Goal: Transaction & Acquisition: Purchase product/service

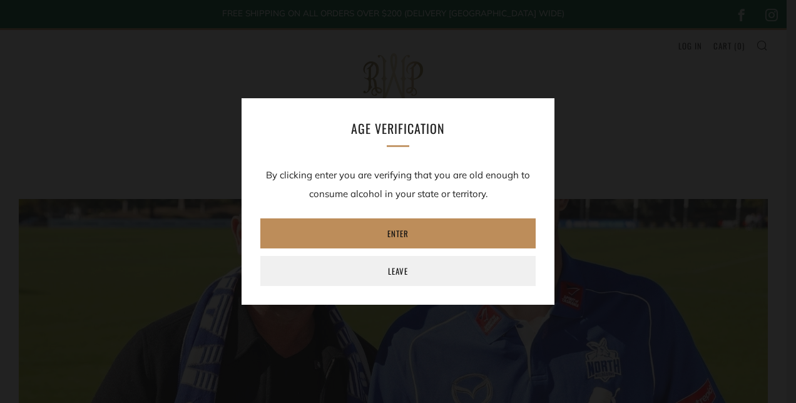
click at [383, 233] on link "Enter" at bounding box center [397, 233] width 275 height 30
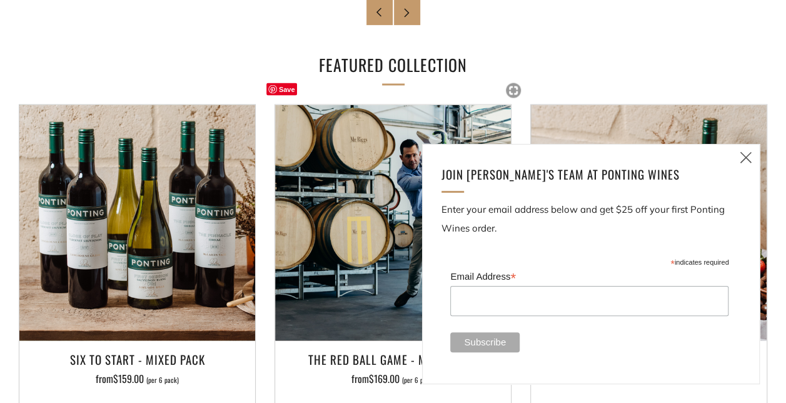
scroll to position [1191, 0]
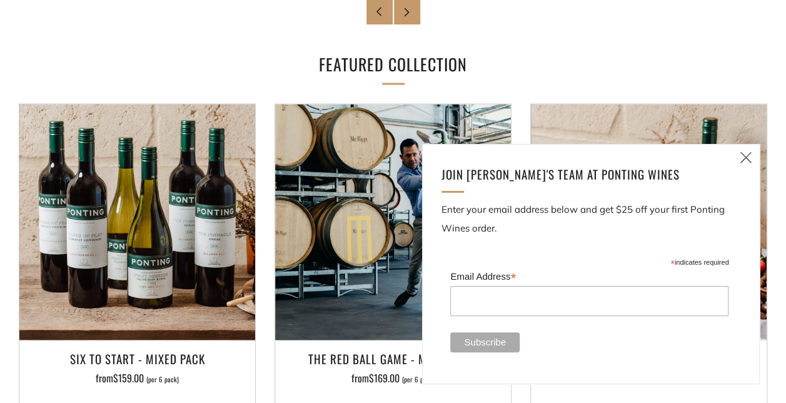
click at [743, 165] on icon at bounding box center [746, 158] width 15 height 16
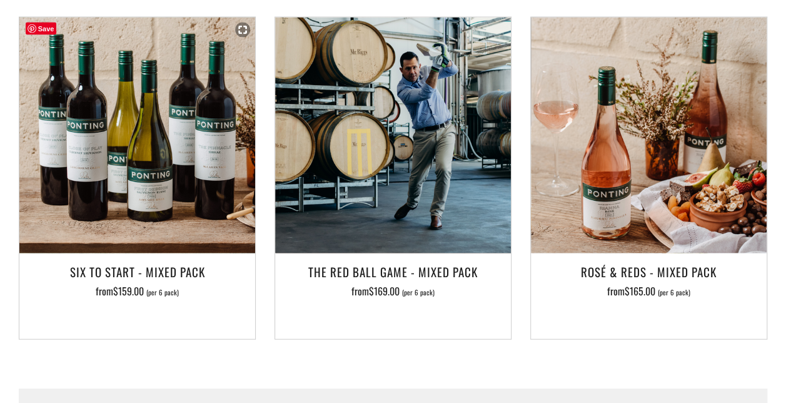
scroll to position [1290, 0]
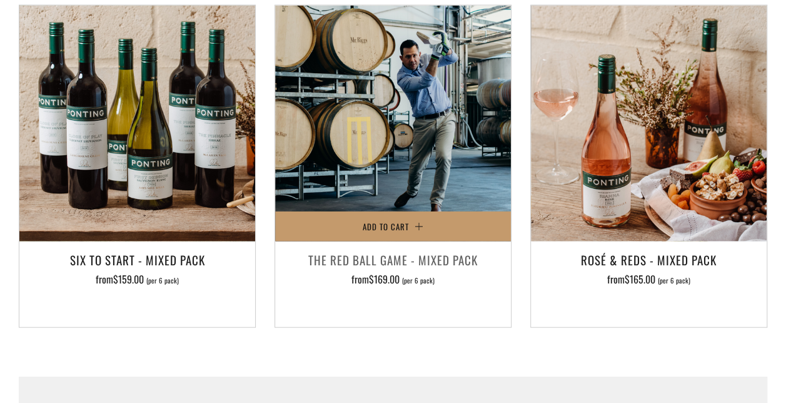
click at [349, 263] on h3 "The Red Ball Game - Mixed Pack" at bounding box center [393, 259] width 223 height 21
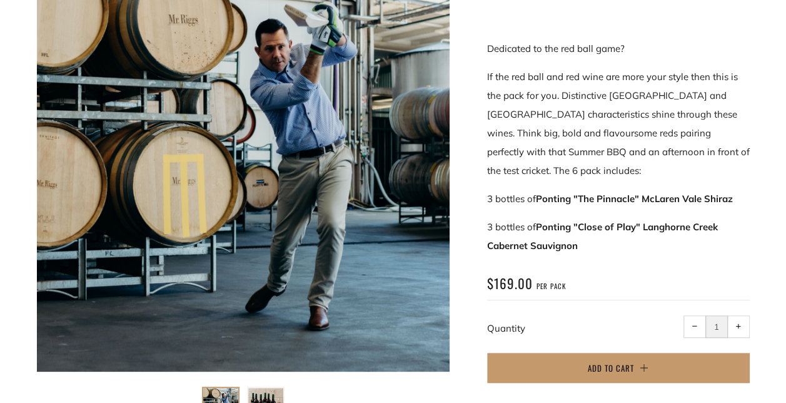
scroll to position [251, 0]
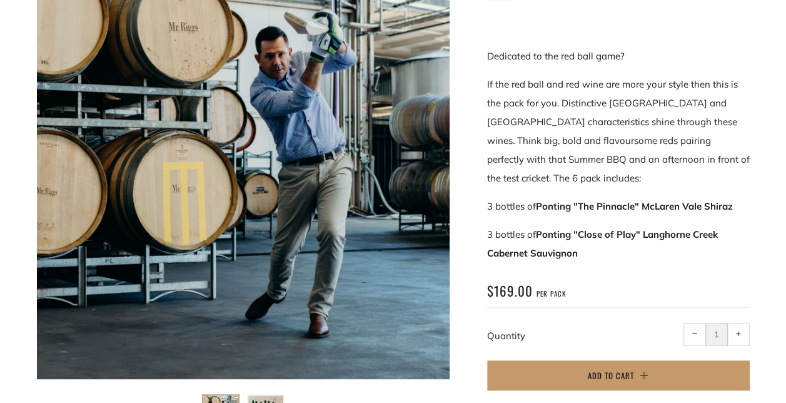
click at [738, 333] on span "+" at bounding box center [739, 334] width 6 height 6
type input "2"
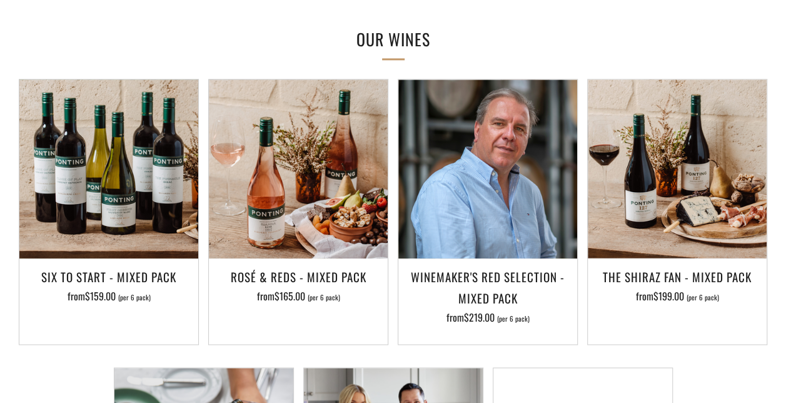
scroll to position [722, 0]
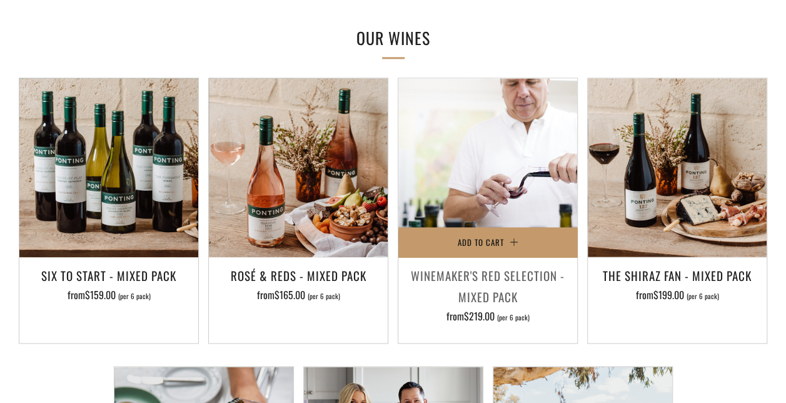
click at [477, 134] on img at bounding box center [488, 167] width 179 height 179
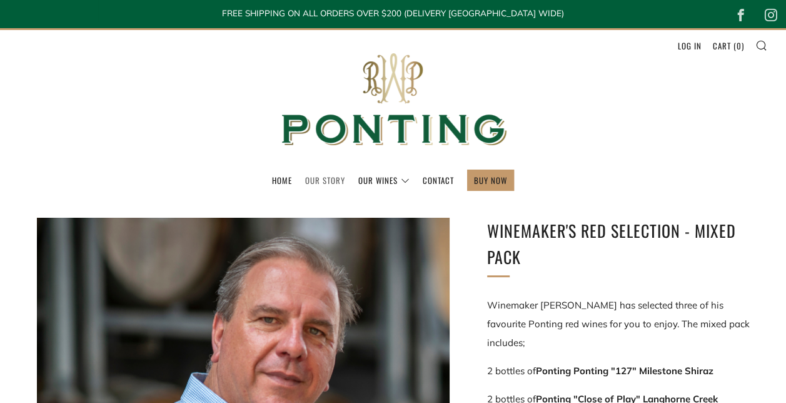
click at [320, 175] on link "Our Story" at bounding box center [325, 180] width 40 height 20
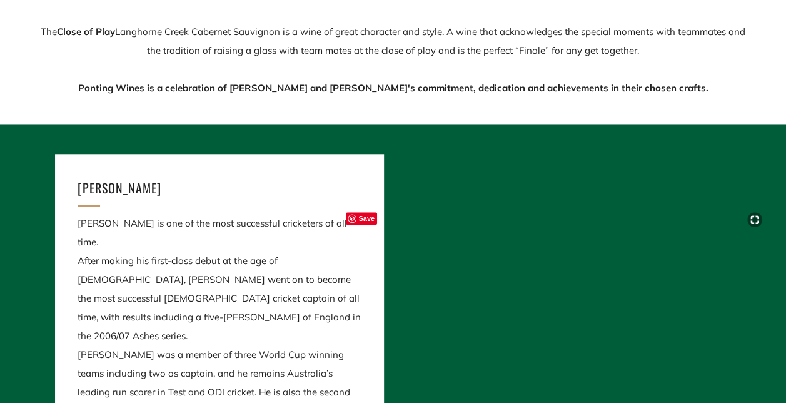
scroll to position [527, 0]
